Goal: Contribute content: Contribute content

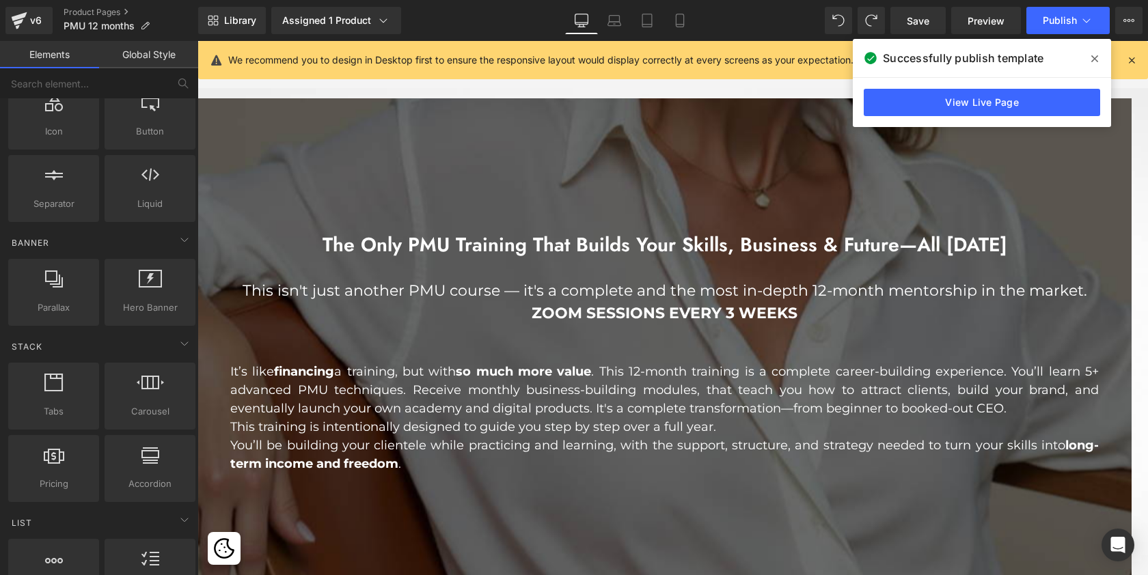
scroll to position [1082, 0]
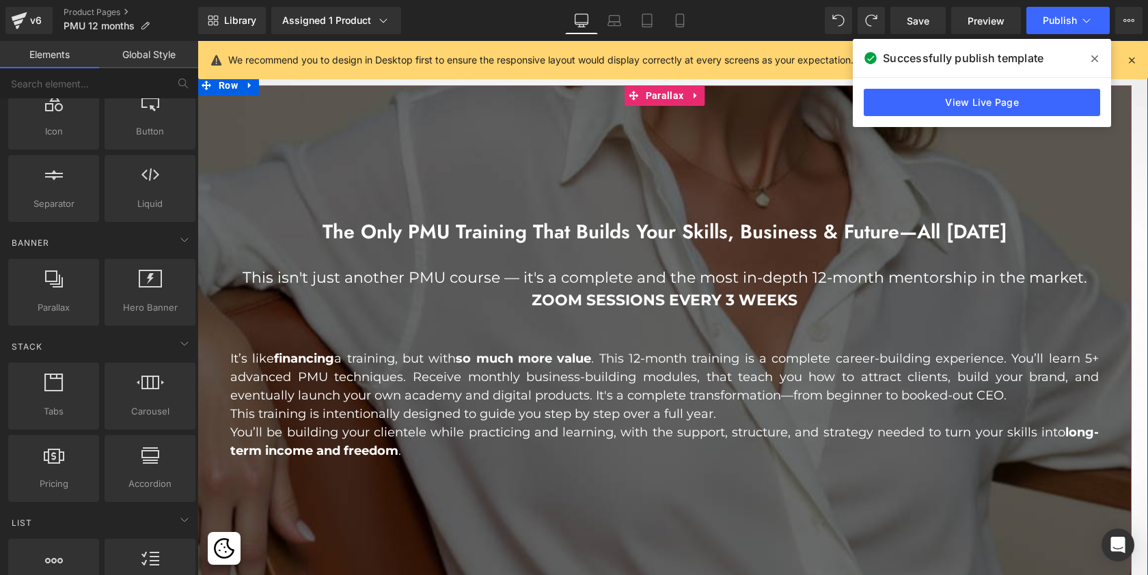
click at [346, 137] on div at bounding box center [672, 315] width 951 height 763
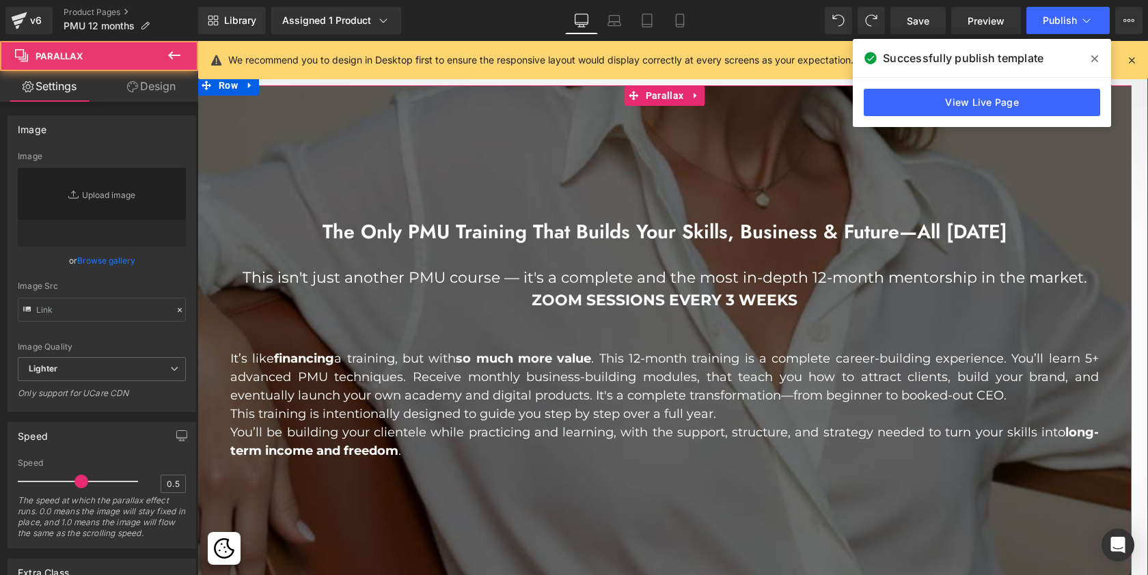
type input "[URL][DOMAIN_NAME]"
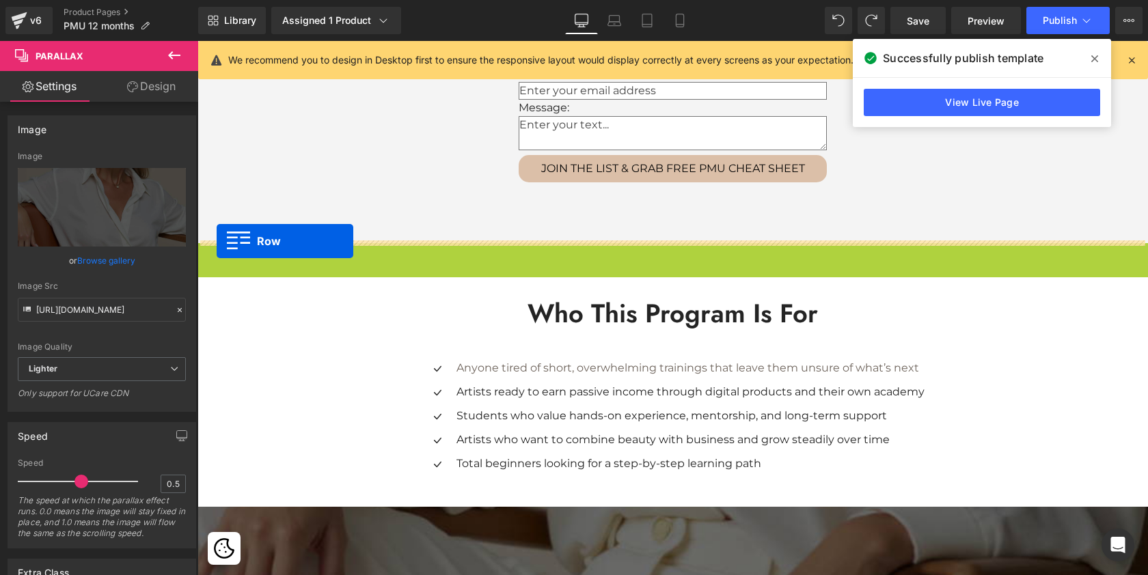
scroll to position [4971, 945]
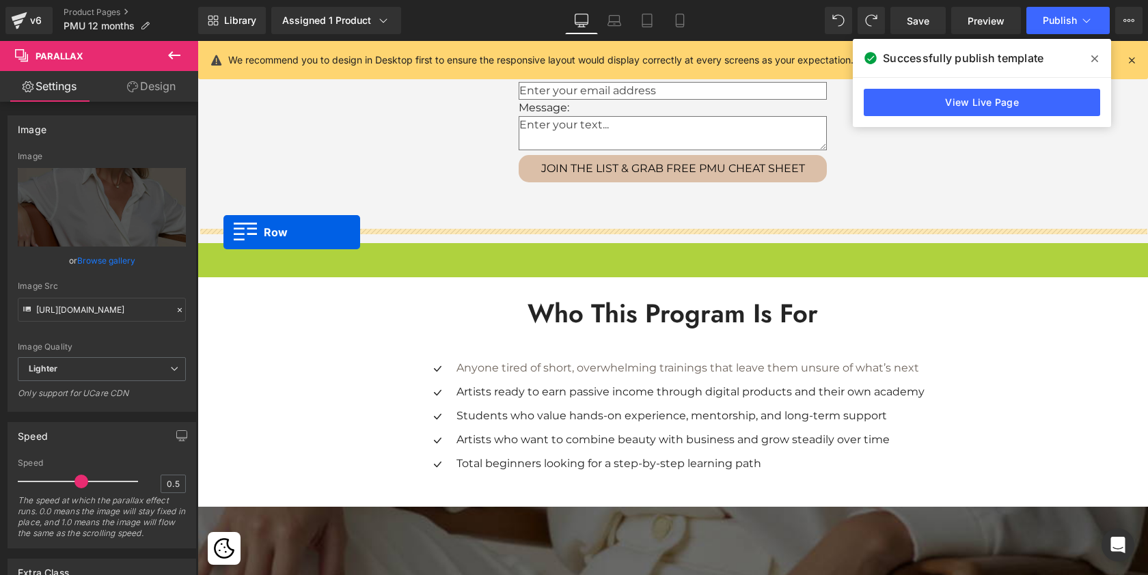
drag, startPoint x: 207, startPoint y: 249, endPoint x: 223, endPoint y: 232, distance: 23.7
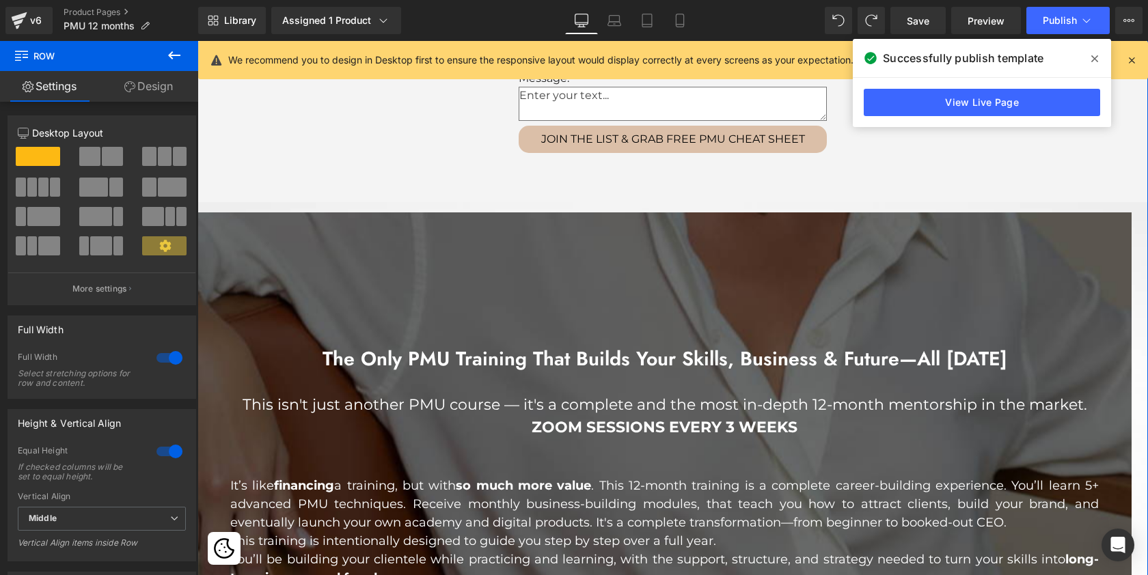
scroll to position [938, 0]
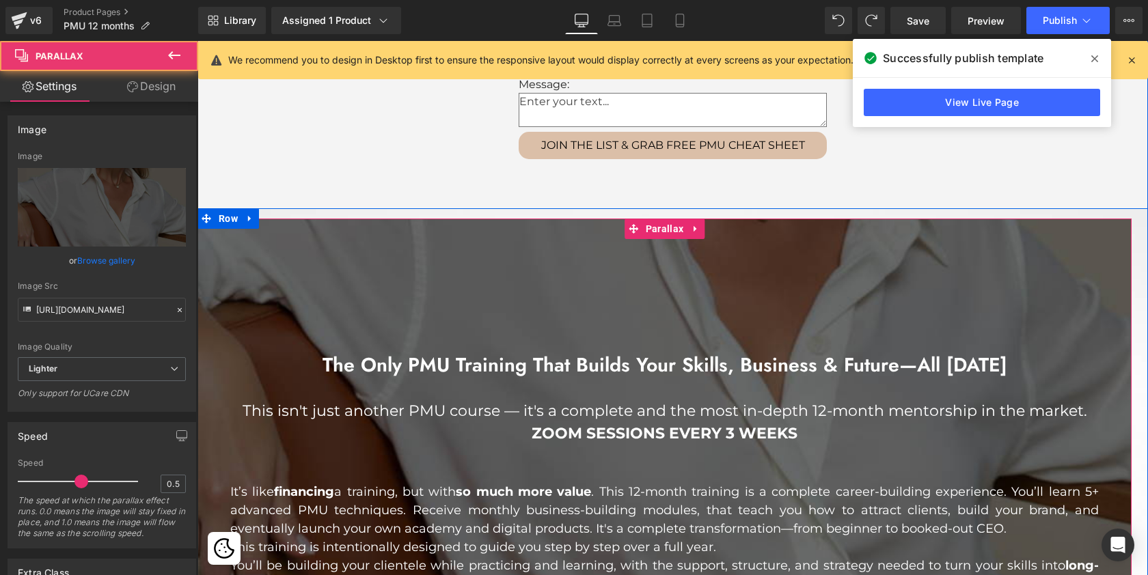
click at [428, 245] on div at bounding box center [672, 328] width 951 height 763
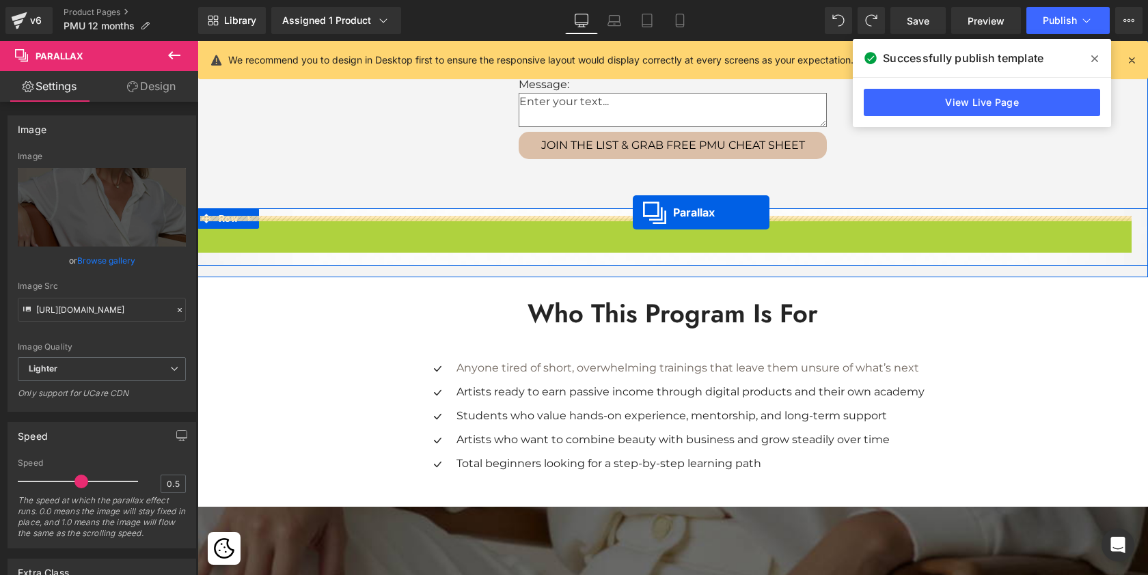
scroll to position [4994, 945]
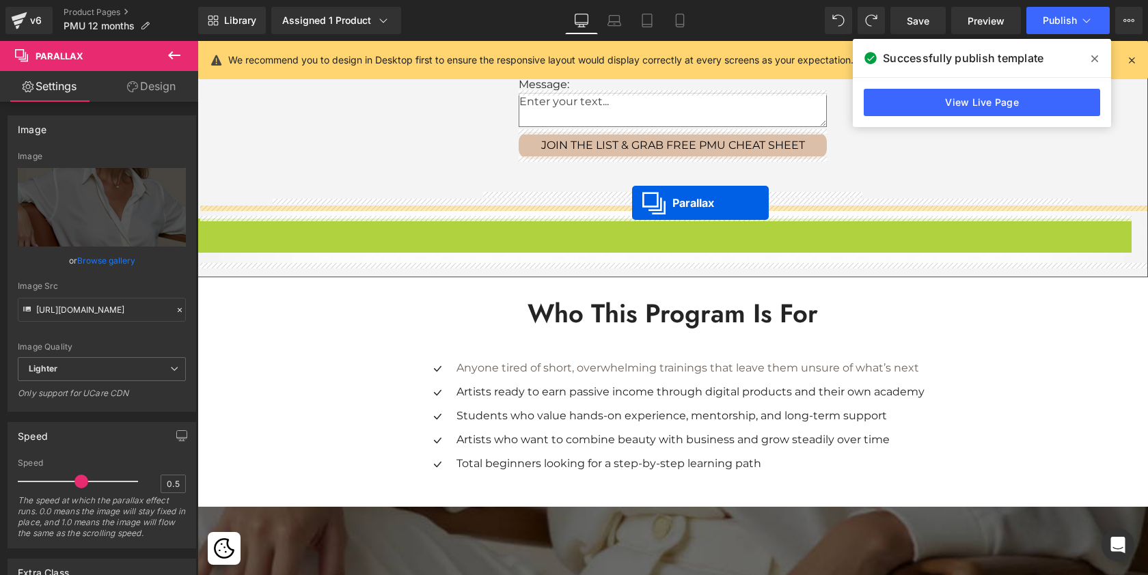
drag, startPoint x: 633, startPoint y: 227, endPoint x: 632, endPoint y: 203, distance: 23.9
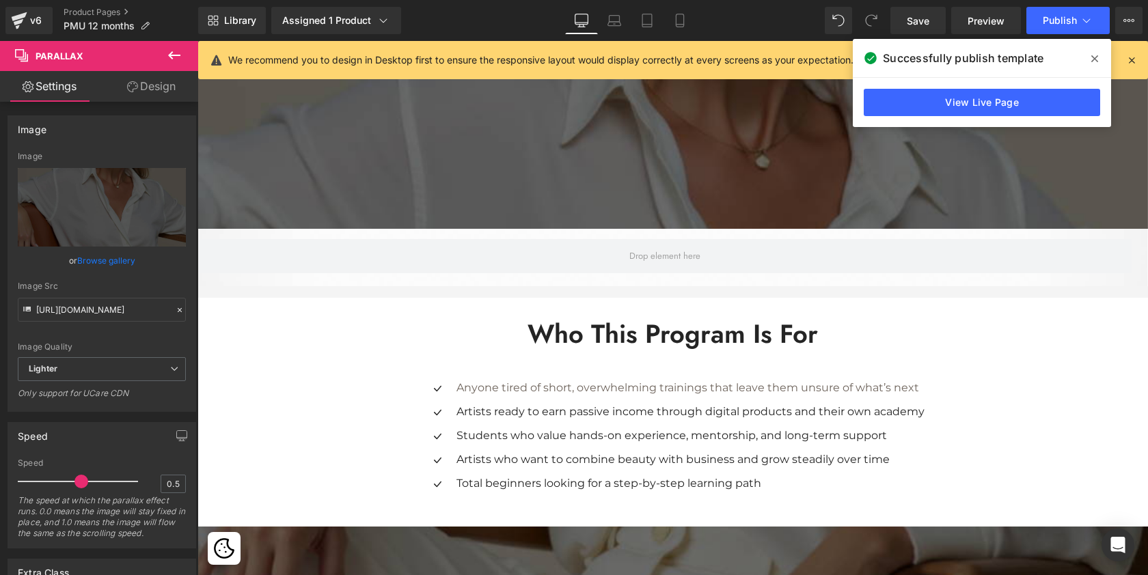
scroll to position [1443, 0]
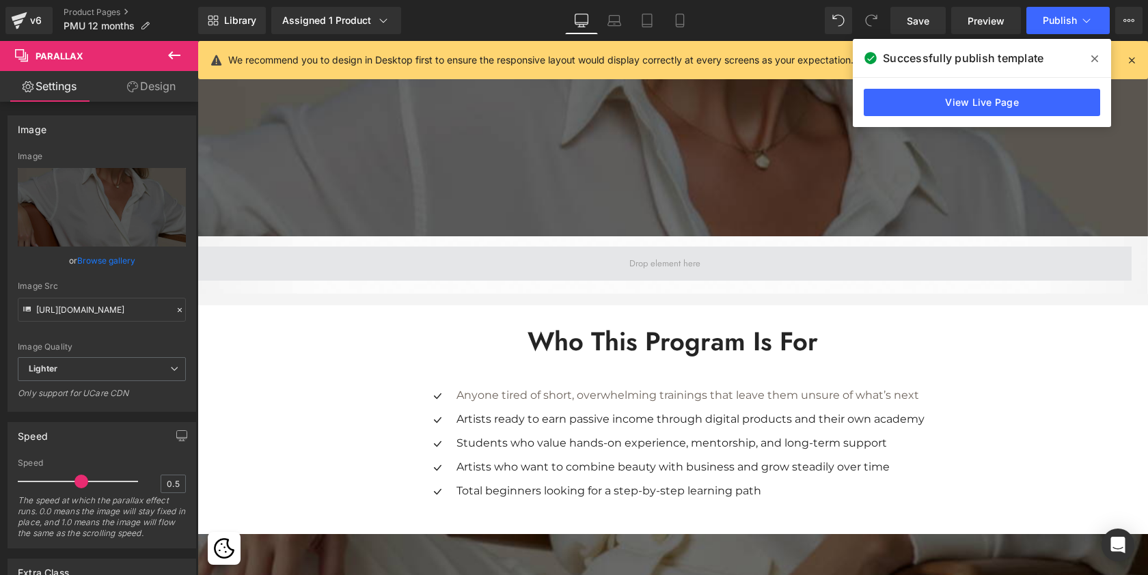
click at [637, 264] on span at bounding box center [665, 264] width 81 height 21
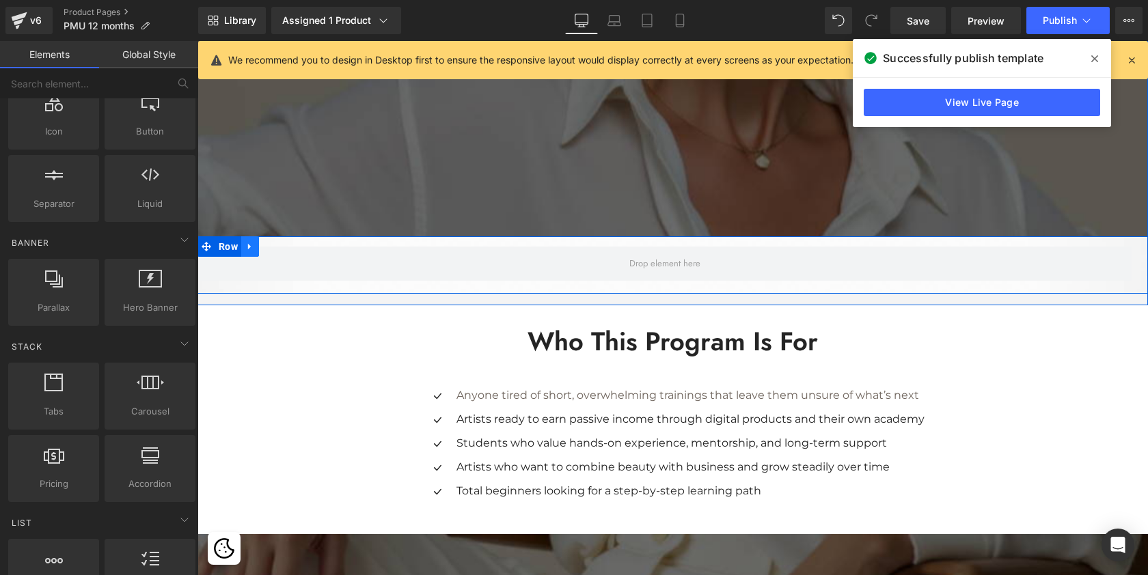
click at [256, 248] on link at bounding box center [250, 246] width 18 height 21
click at [290, 249] on link at bounding box center [286, 246] width 18 height 21
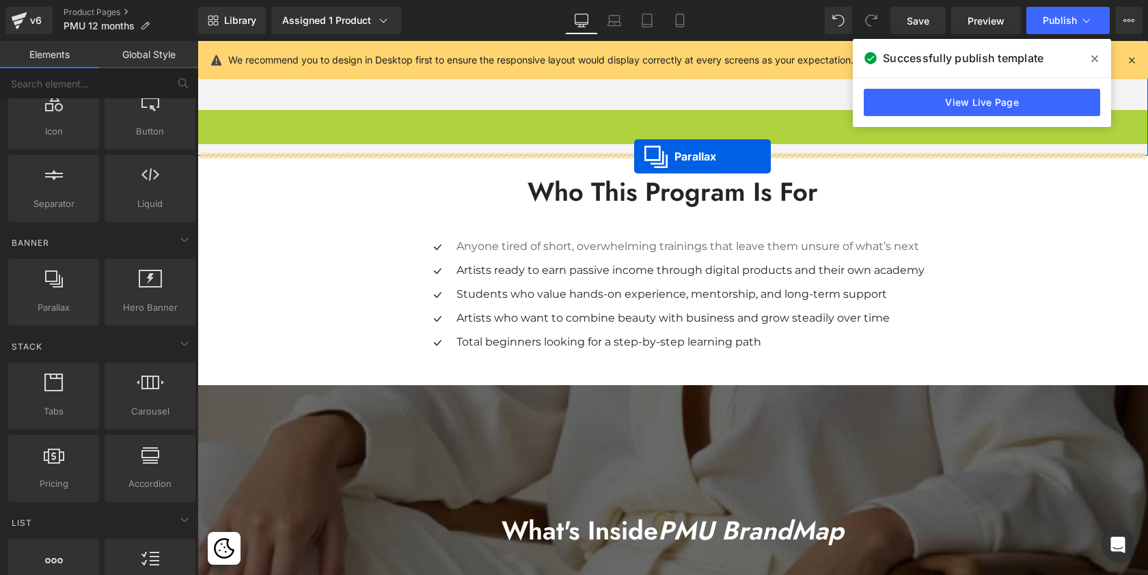
scroll to position [1034, 0]
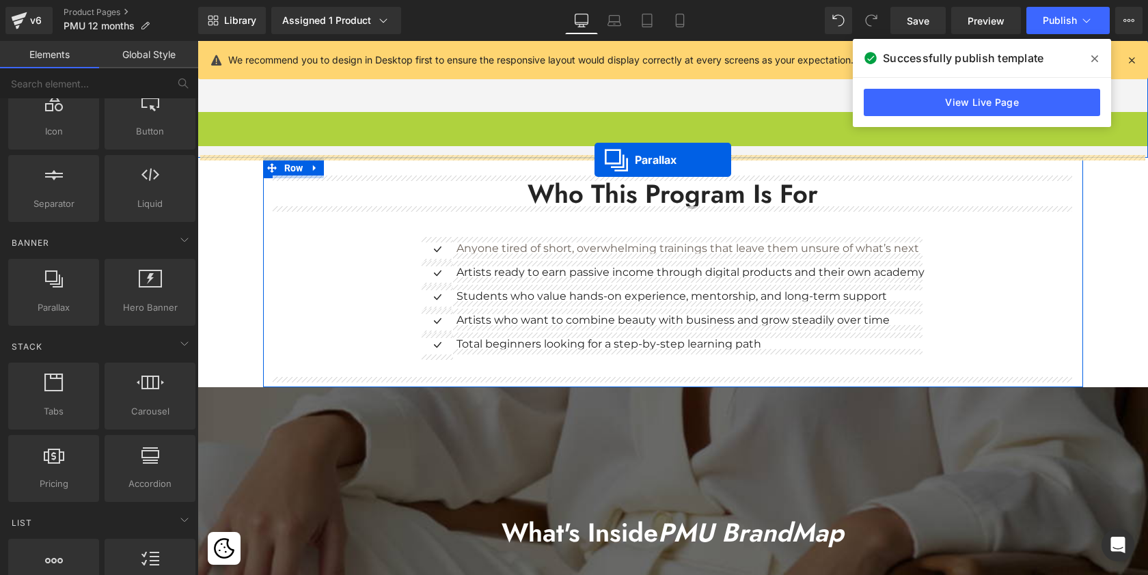
drag, startPoint x: 639, startPoint y: 206, endPoint x: 595, endPoint y: 160, distance: 63.8
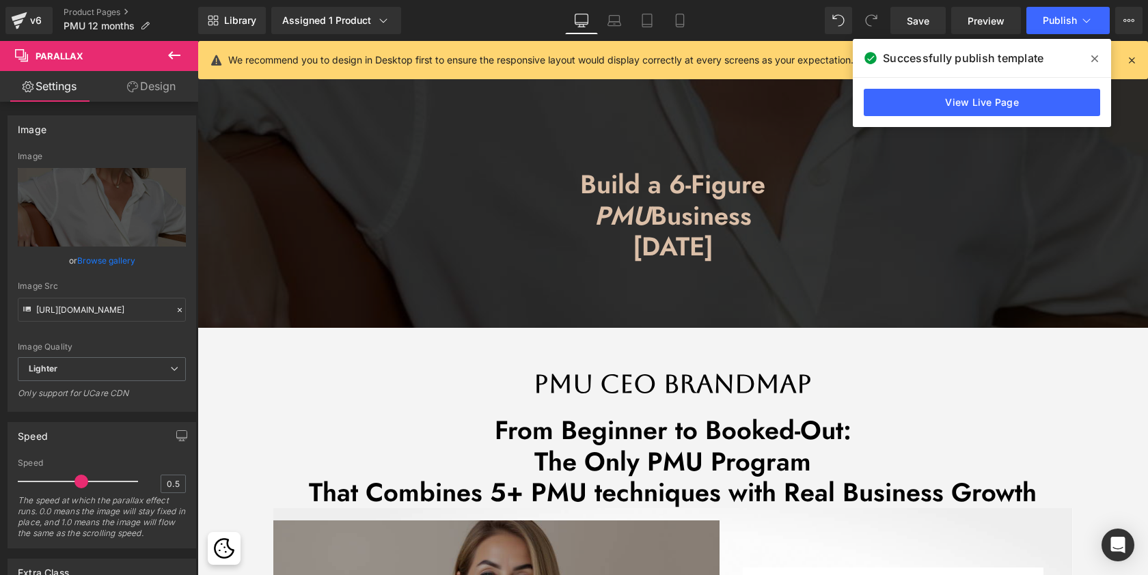
scroll to position [0, 0]
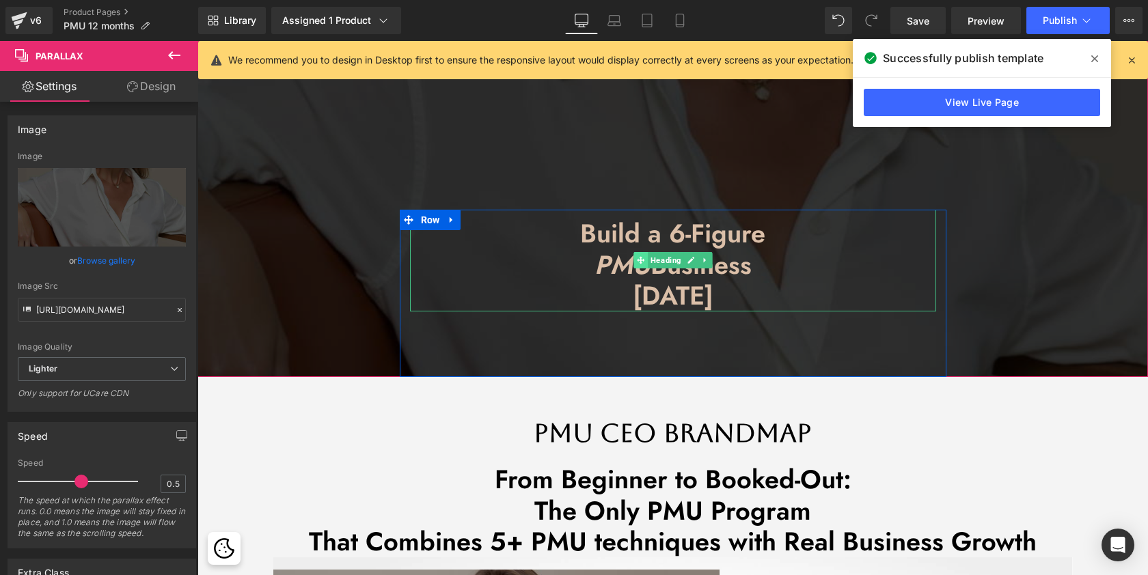
click at [637, 264] on span at bounding box center [640, 260] width 14 height 16
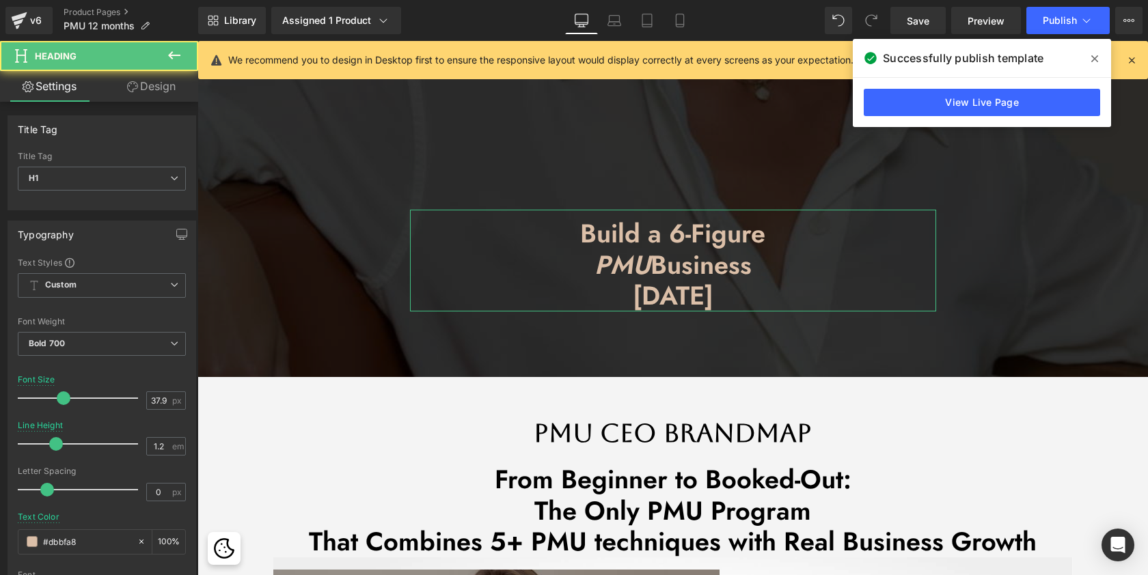
click at [158, 85] on link "Design" at bounding box center [151, 86] width 99 height 31
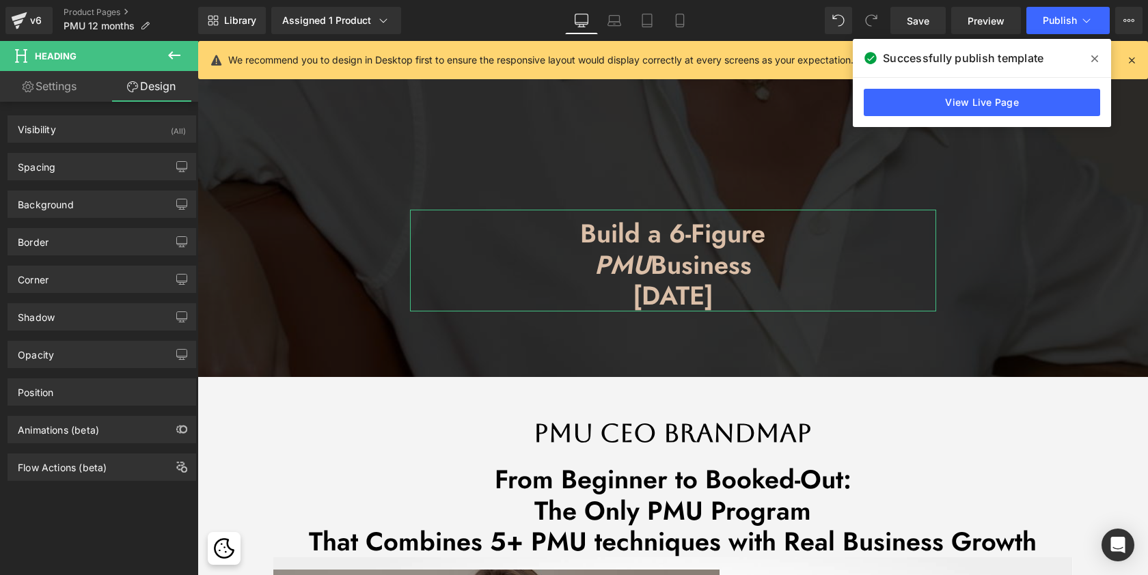
type input "0"
type input "12"
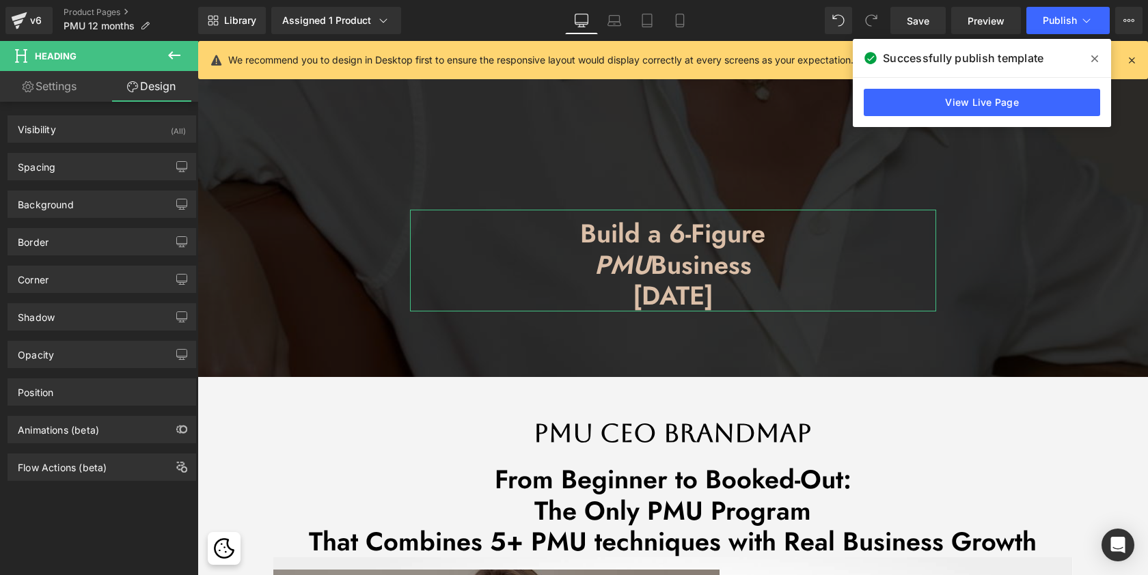
type input "0"
click at [95, 170] on div "Spacing" at bounding box center [101, 167] width 187 height 26
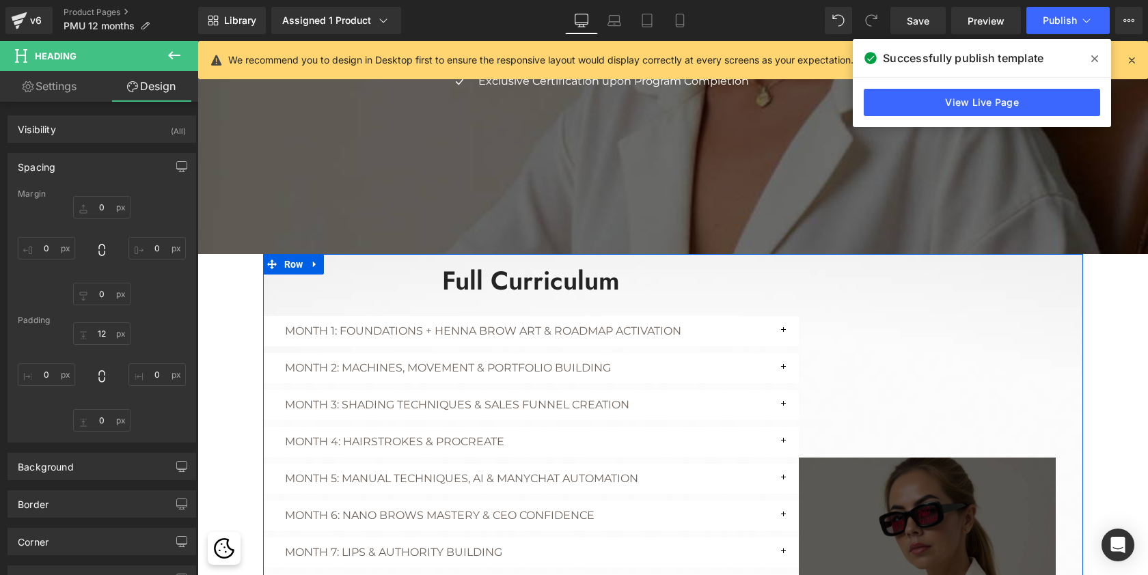
scroll to position [4850, 945]
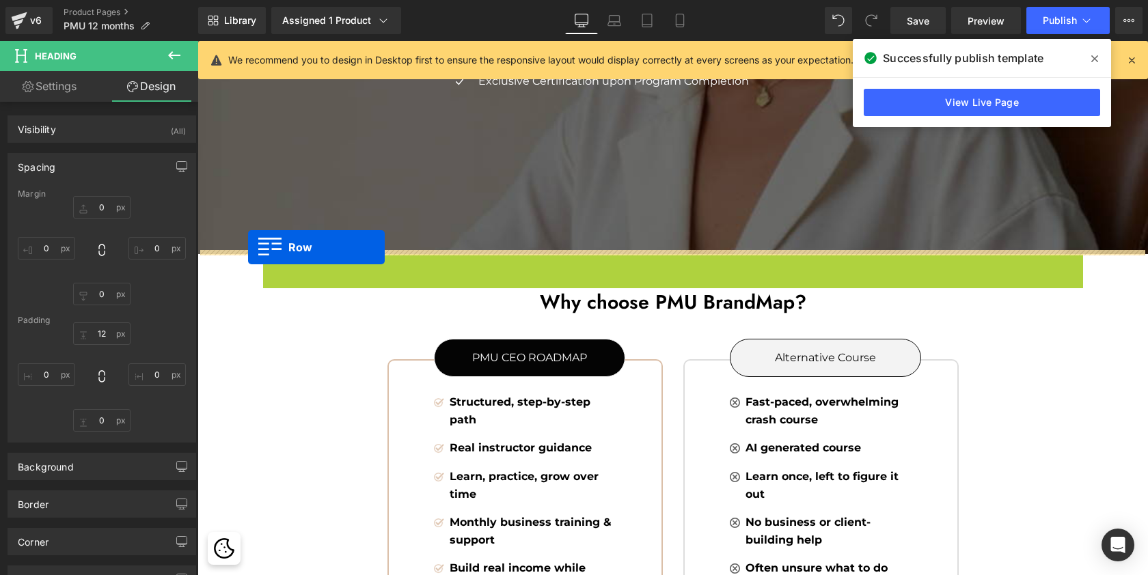
drag, startPoint x: 269, startPoint y: 259, endPoint x: 248, endPoint y: 247, distance: 24.2
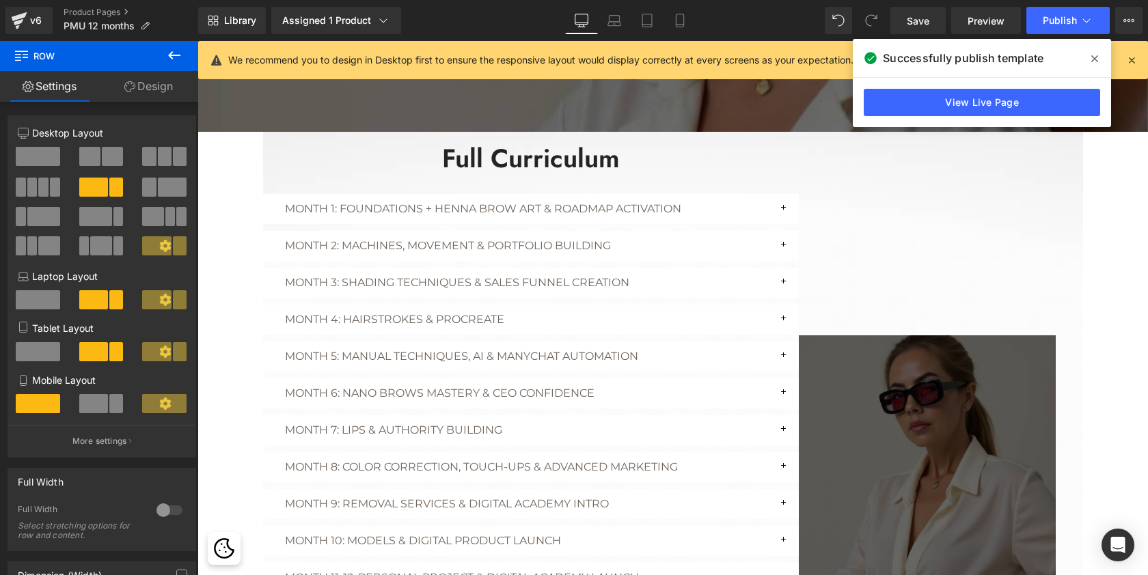
scroll to position [2304, 0]
click at [1057, 19] on span "Publish" at bounding box center [1060, 20] width 34 height 11
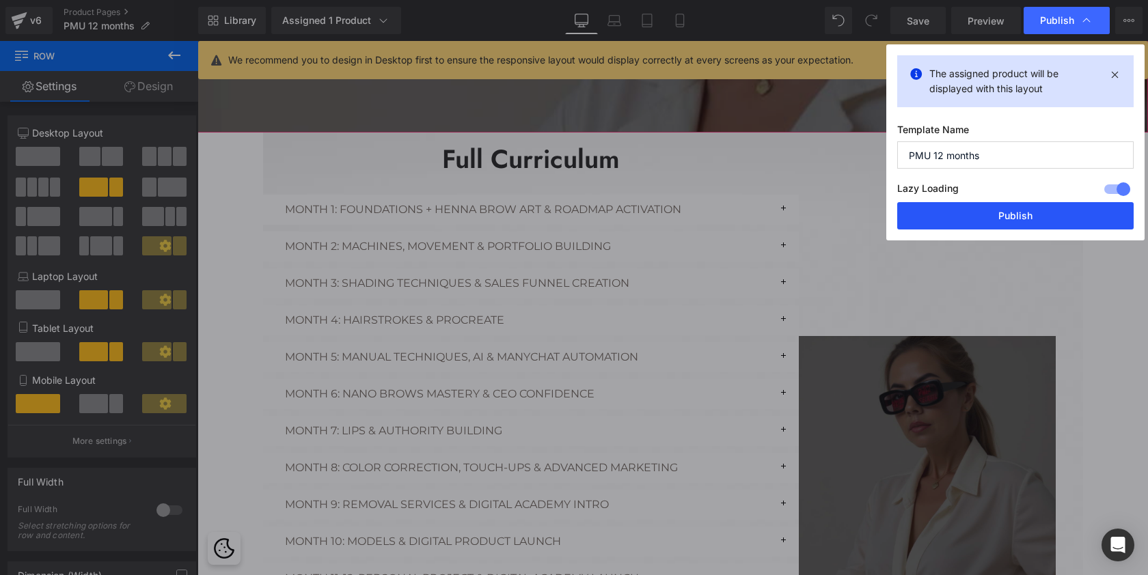
click at [1019, 219] on button "Publish" at bounding box center [1015, 215] width 236 height 27
